Goal: Information Seeking & Learning: Learn about a topic

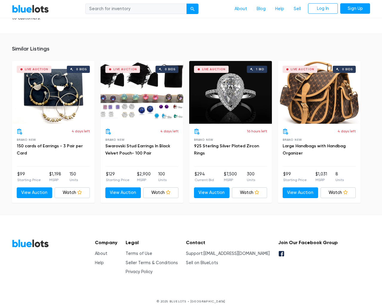
scroll to position [425, 0]
type input "the"
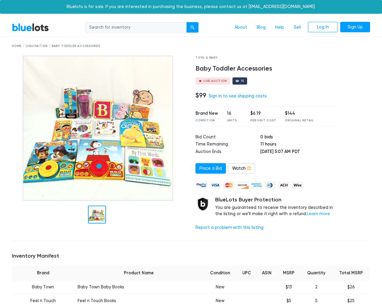
scroll to position [489, 0]
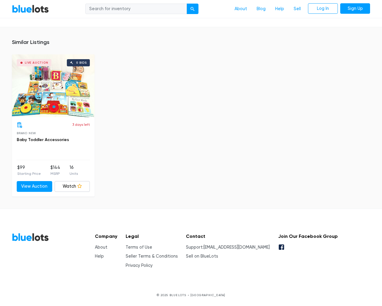
type input "the"
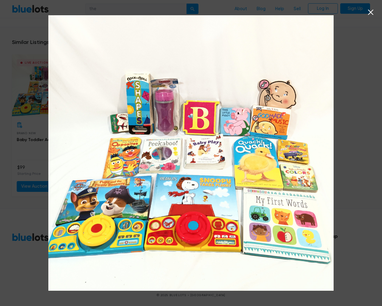
scroll to position [490, 0]
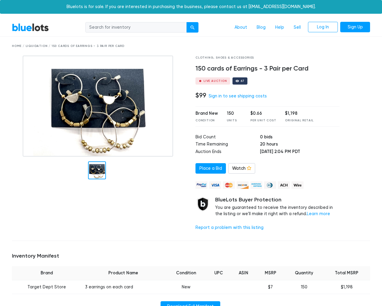
scroll to position [378, 0]
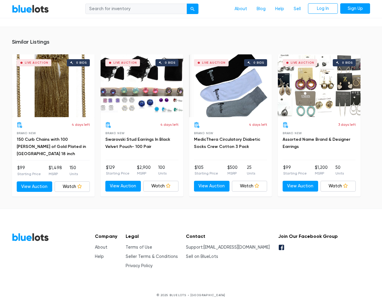
type input "the"
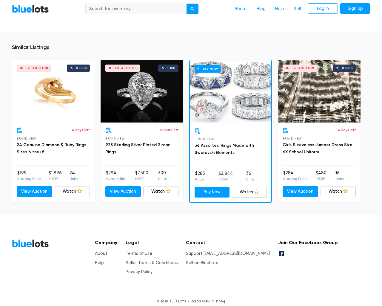
scroll to position [373, 0]
type input "the"
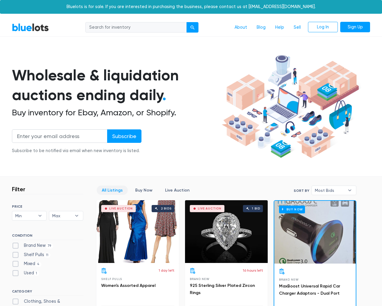
scroll to position [2548, 0]
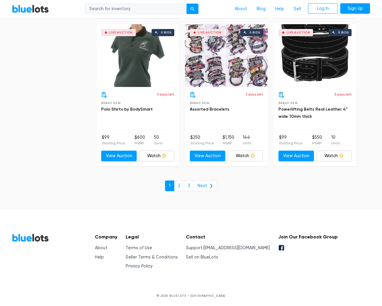
type input "the"
type input "[EMAIL_ADDRESS][DOMAIN_NAME]"
type input "e"
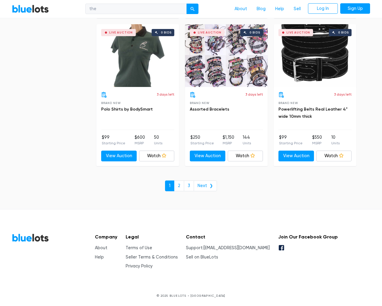
checkbox New"] "false"
type input "e"
checkbox Pulls"] "false"
checkbox input "false"
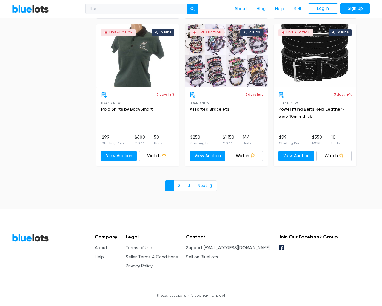
checkbox Accessories"] "false"
checkbox input "false"
checkbox Merchandise"] "false"
checkbox Goods"] "false"
checkbox Beauty"] "false"
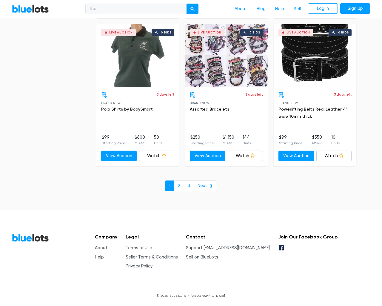
checkbox Garden"] "false"
checkbox Baby"] "false"
checkbox input "false"
type input "e"
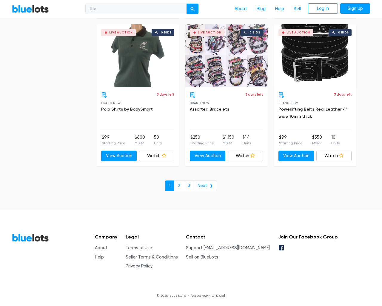
select select "10000"
select select "50000"
select select "10000"
select select "50000"
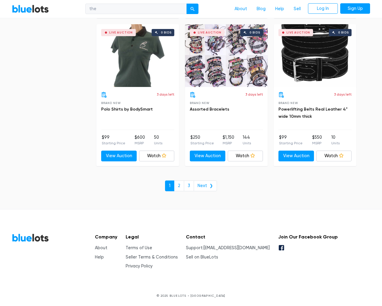
select select "highest_price"
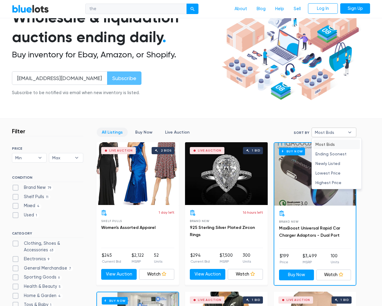
type input "e"
checkbox New"] "false"
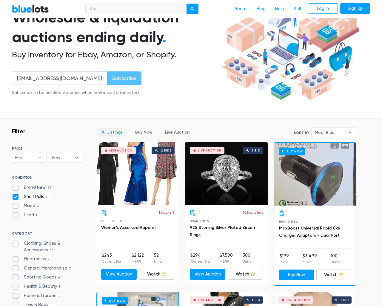
checkbox Pulls"] "false"
checkbox input "false"
checkbox Accessories"] "false"
checkbox input "false"
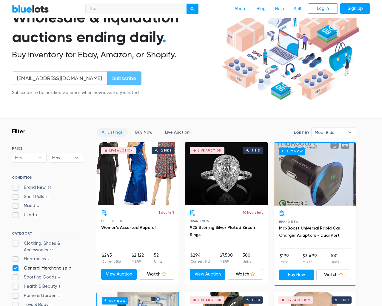
checkbox Merchandise"] "false"
checkbox Goods"] "false"
checkbox Beauty"] "false"
checkbox Garden"] "false"
checkbox Baby"] "false"
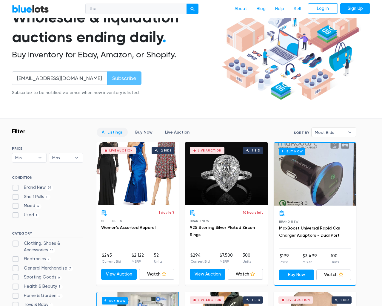
checkbox input "false"
type input "e"
select select "most_bids"
type input "e"
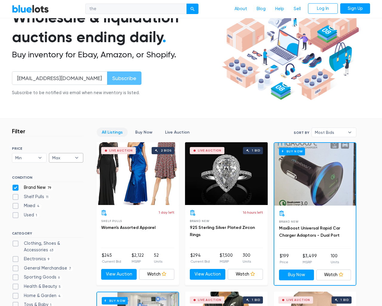
checkbox New"] "false"
checkbox Pulls"] "false"
checkbox input "false"
checkbox Accessories"] "false"
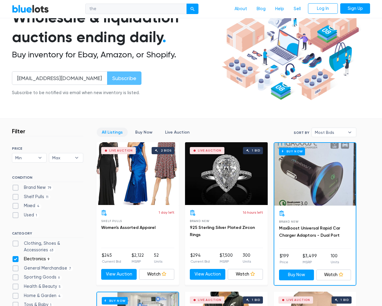
checkbox input "false"
checkbox Merchandise"] "false"
checkbox Goods"] "false"
checkbox Beauty"] "false"
checkbox Garden"] "false"
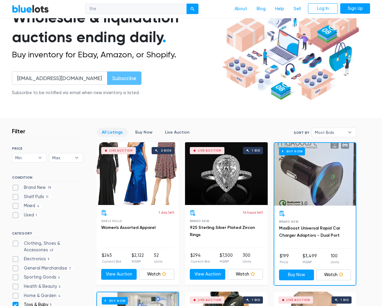
checkbox Baby"] "false"
checkbox input "false"
type input "e"
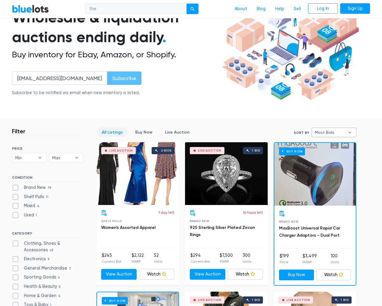
select select
select select "most_bids"
